Goal: Information Seeking & Learning: Find specific fact

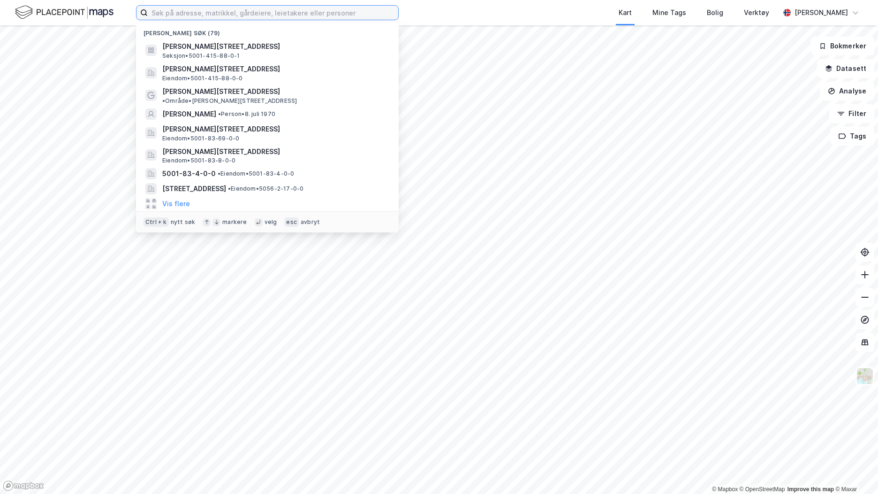
click at [226, 14] on input at bounding box center [273, 13] width 251 height 14
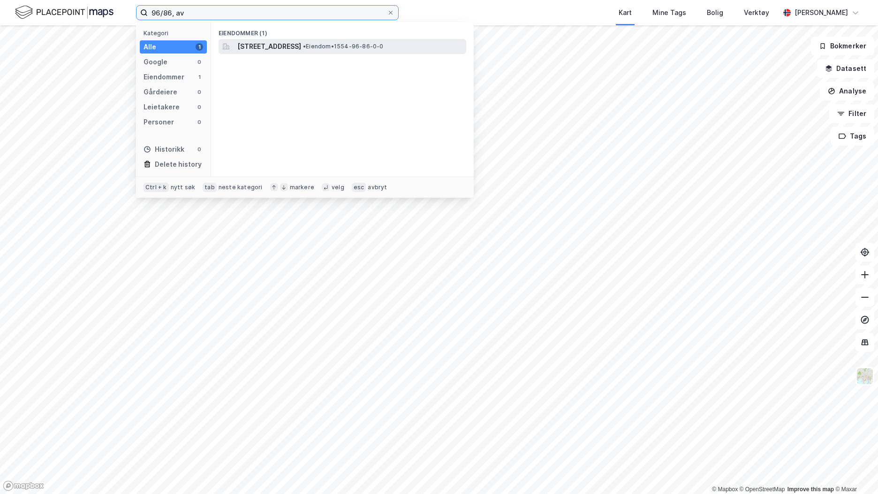
type input "96/86, av"
click at [301, 49] on span "[STREET_ADDRESS]" at bounding box center [269, 46] width 64 height 11
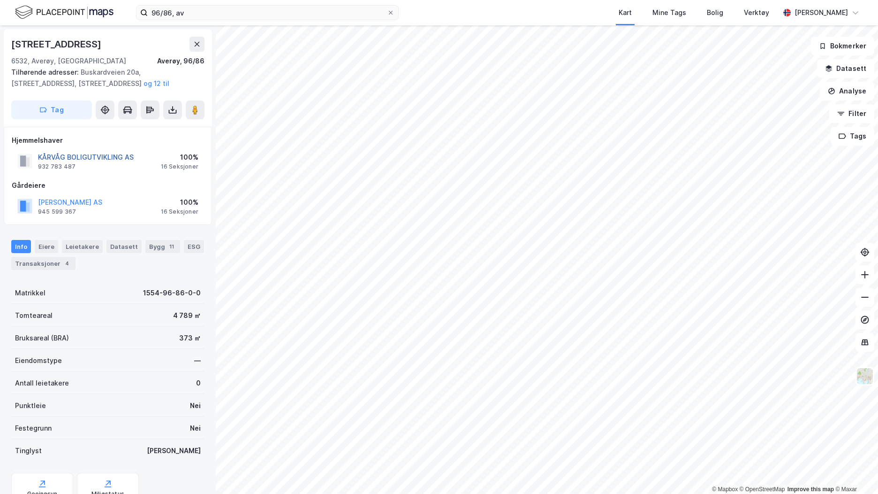
click at [0, 0] on button "KÅRVÅG BOLIGUTVIKLING AS" at bounding box center [0, 0] width 0 height 0
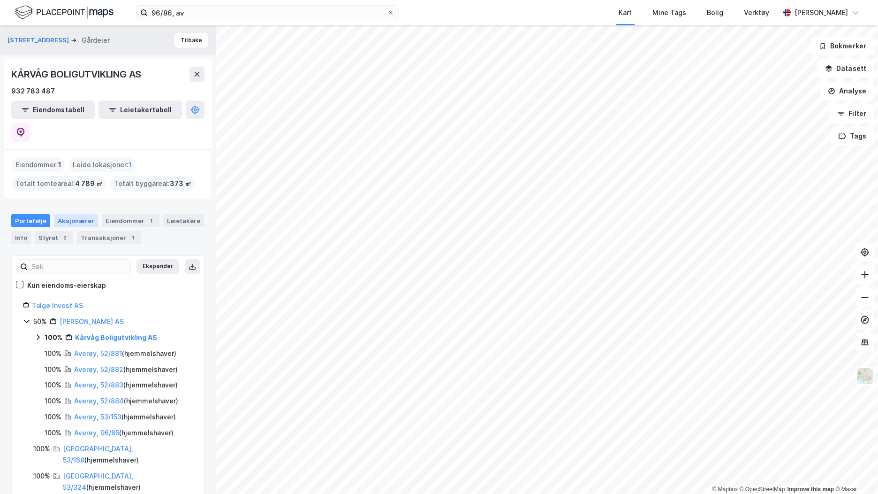
click at [78, 214] on div "Aksjonærer" at bounding box center [76, 220] width 44 height 13
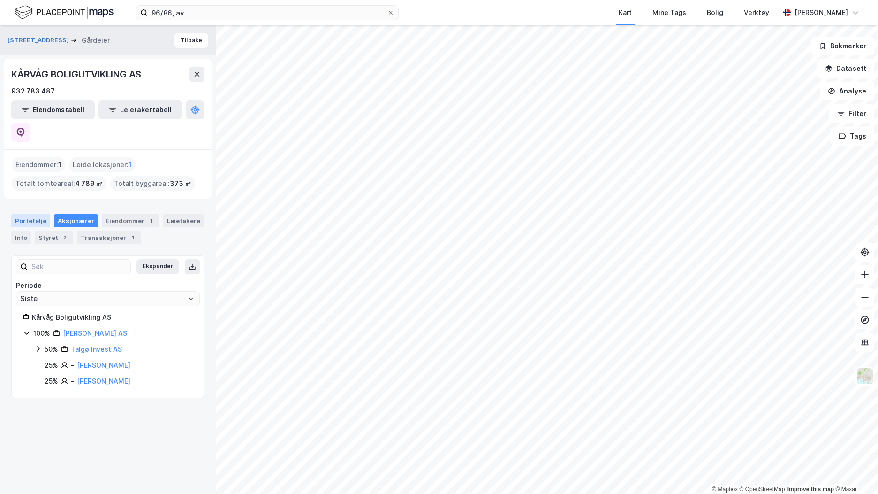
click at [41, 214] on div "Portefølje" at bounding box center [30, 220] width 39 height 13
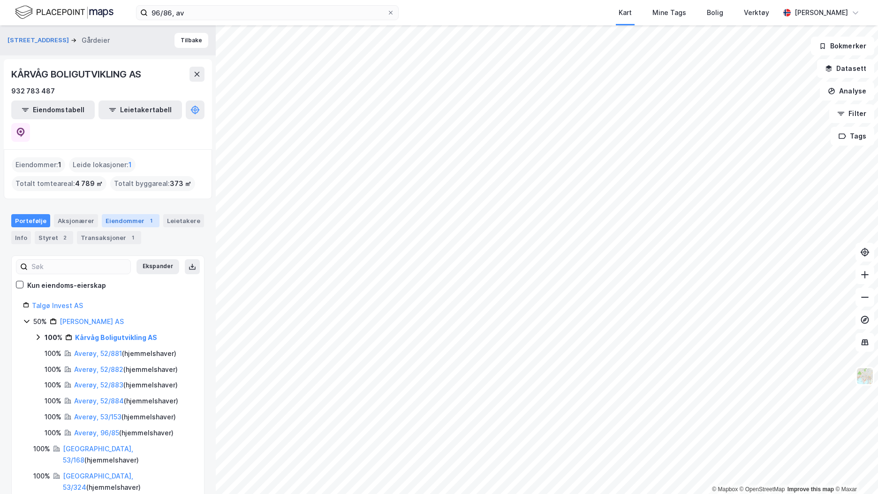
click at [129, 214] on div "Eiendommer 1" at bounding box center [131, 220] width 58 height 13
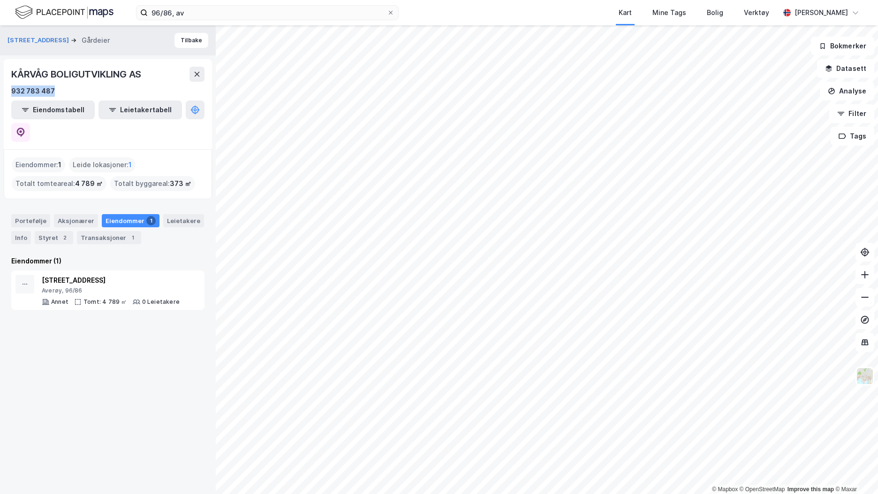
drag, startPoint x: 150, startPoint y: 79, endPoint x: 70, endPoint y: 86, distance: 80.1
click at [70, 86] on div "KÅRVÅG [GEOGRAPHIC_DATA] AS 932 783 487" at bounding box center [107, 82] width 193 height 30
copy div "KÅRVÅG [GEOGRAPHIC_DATA] AS 932 783 487"
